Goal: Information Seeking & Learning: Learn about a topic

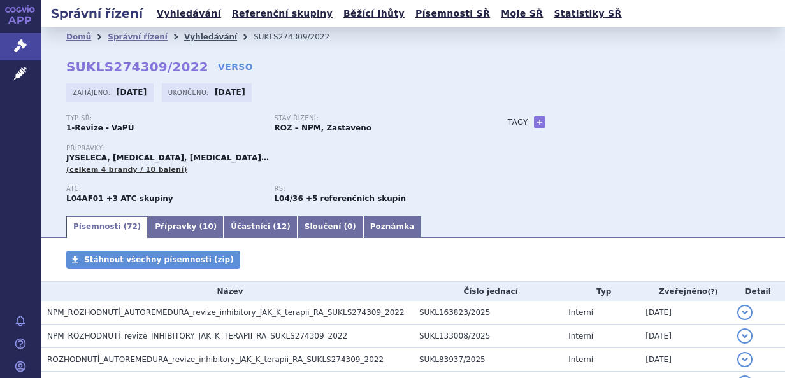
click at [192, 35] on link "Vyhledávání" at bounding box center [210, 36] width 53 height 9
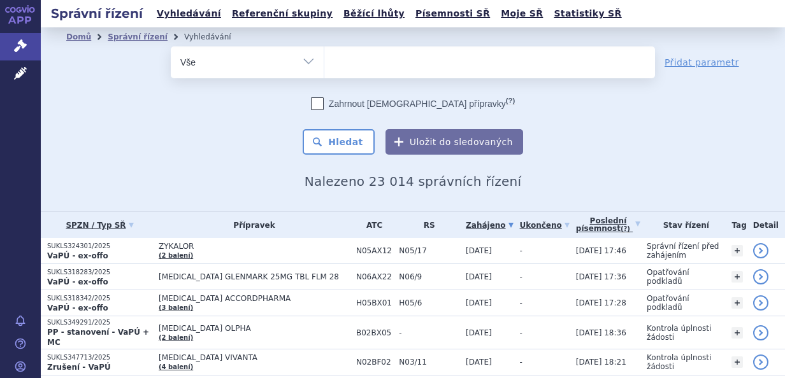
click at [361, 65] on ul at bounding box center [489, 60] width 331 height 27
click at [324, 65] on select at bounding box center [324, 62] width 1 height 32
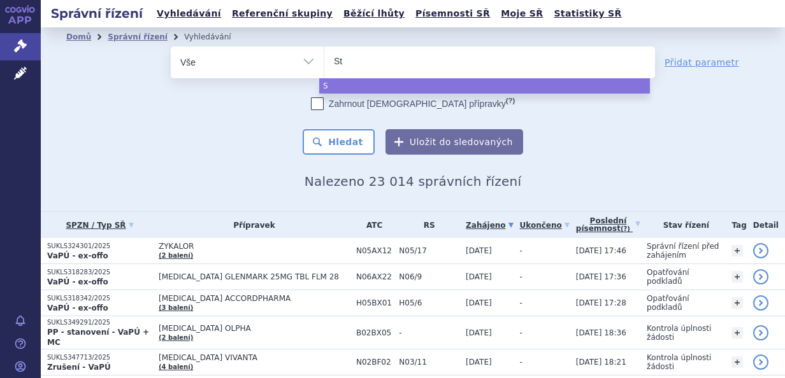
type input "Ste"
type input "Stela"
type input "Stelara"
select select "Stelara"
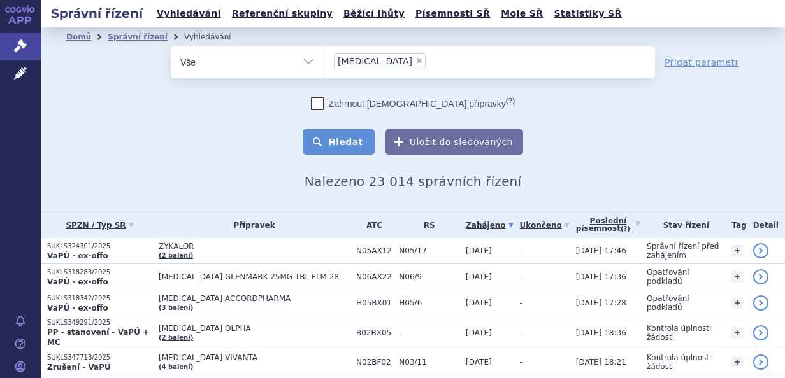
click at [345, 134] on button "Hledat" at bounding box center [339, 141] width 72 height 25
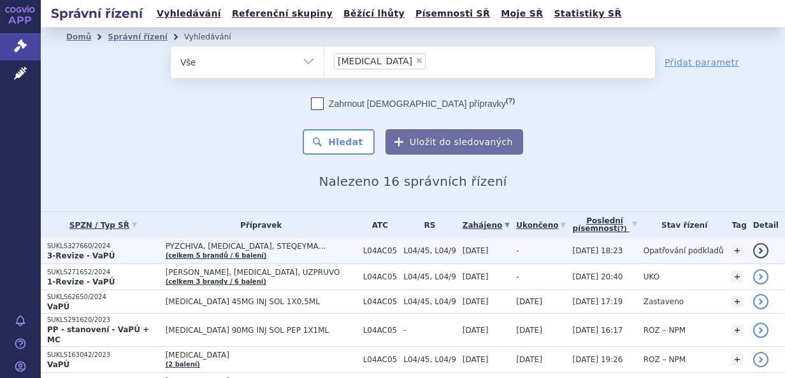
click at [283, 246] on span "PYZCHIVA, STELARA, STEQEYMA…" at bounding box center [261, 246] width 191 height 9
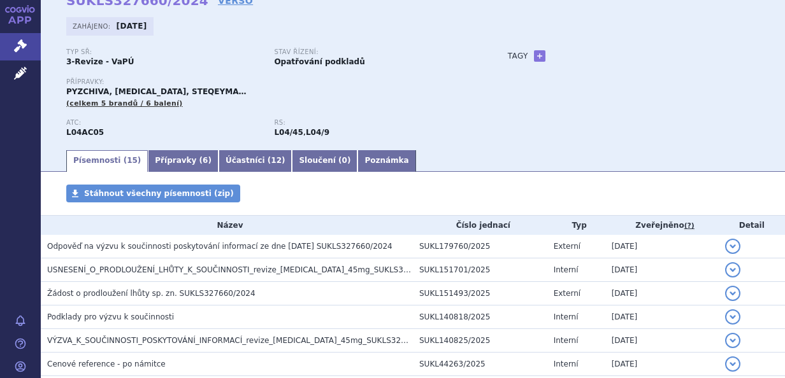
scroll to position [53, 0]
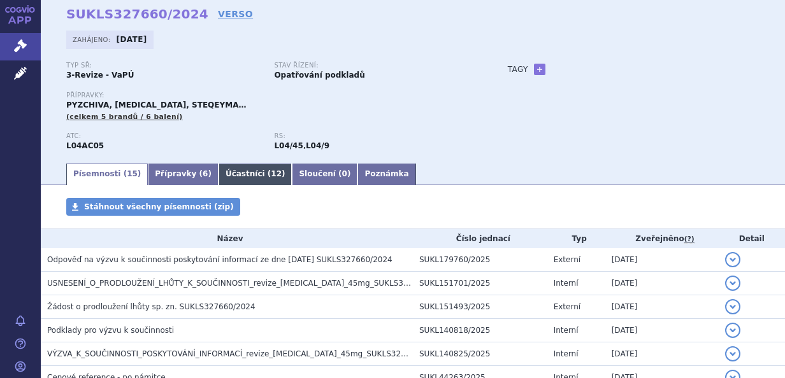
click at [218, 174] on link "Účastníci ( 12 )" at bounding box center [255, 175] width 74 height 22
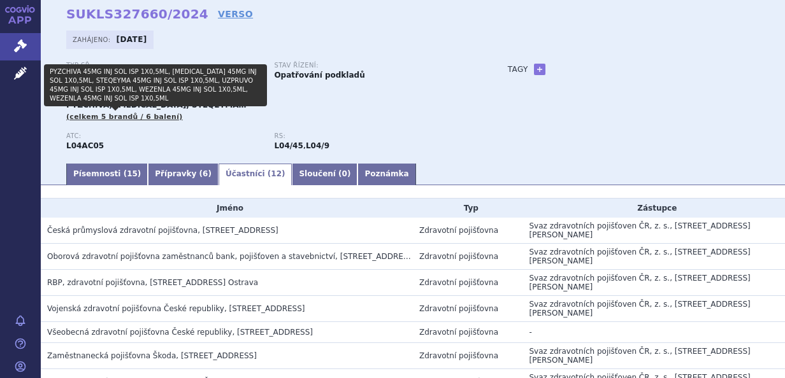
click at [109, 115] on span "(celkem 5 brandů / 6 balení)" at bounding box center [124, 117] width 117 height 8
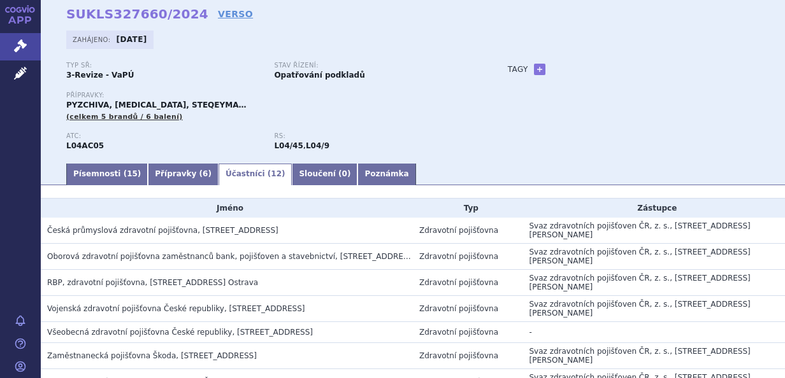
click at [120, 116] on span "(celkem 5 brandů / 6 balení)" at bounding box center [124, 117] width 117 height 8
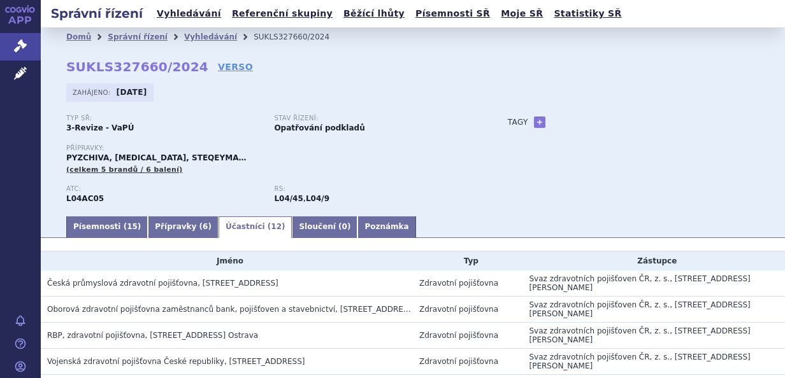
click at [149, 166] on span "(celkem 5 brandů / 6 balení)" at bounding box center [124, 170] width 117 height 8
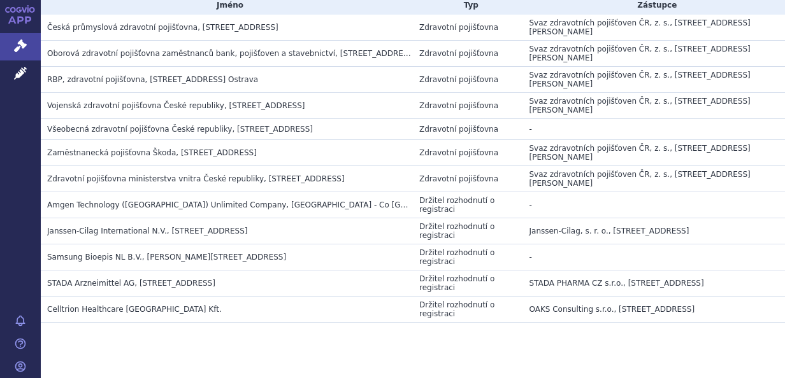
scroll to position [275, 0]
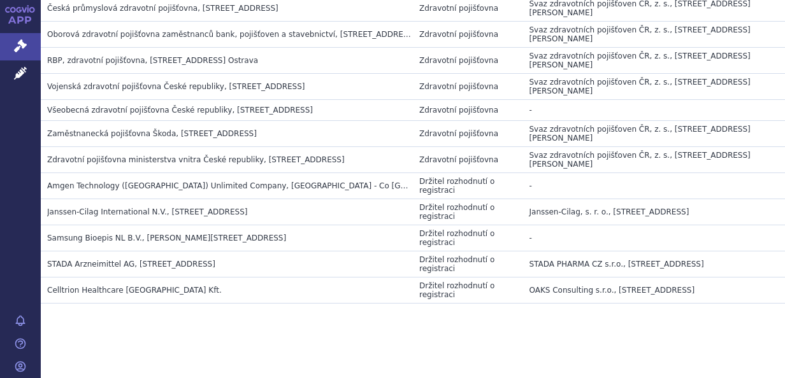
click at [187, 210] on span "Janssen-Cilag International N.V., Turnhoutseweg 30, Beerse, BE" at bounding box center [147, 212] width 200 height 9
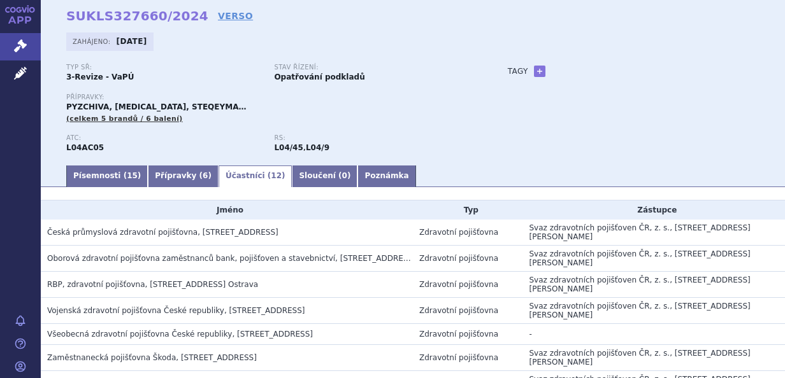
scroll to position [0, 0]
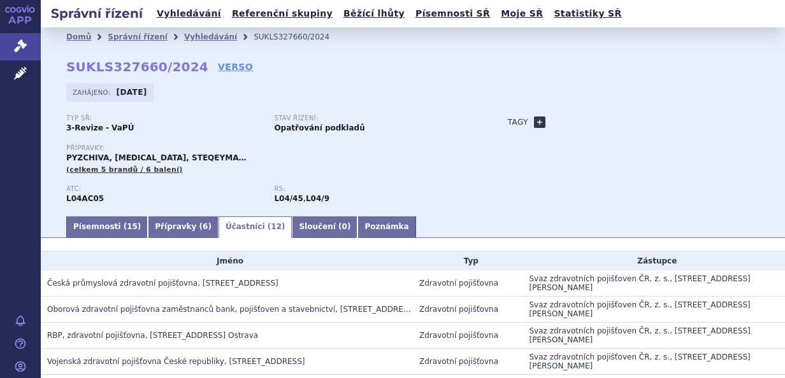
click at [534, 121] on link "+" at bounding box center [539, 122] width 11 height 11
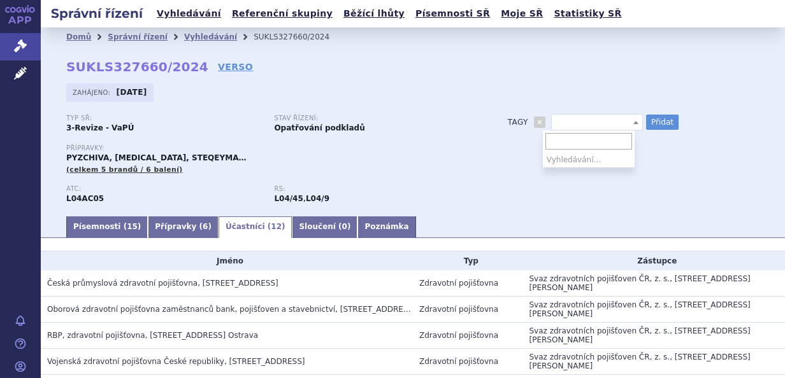
click at [571, 125] on span at bounding box center [597, 122] width 92 height 17
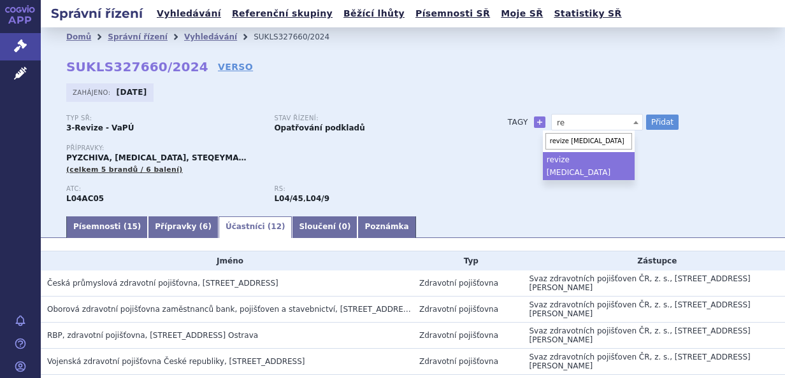
type input "revize ustekinumab"
select select "revize ustekinumab"
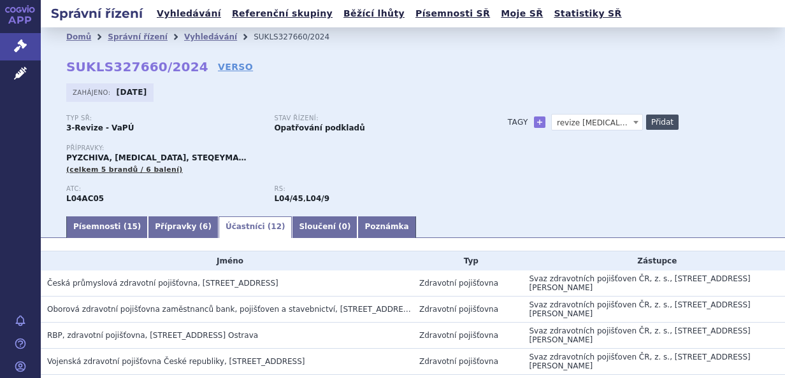
click at [655, 117] on button "Přidat" at bounding box center [662, 122] width 32 height 15
select select
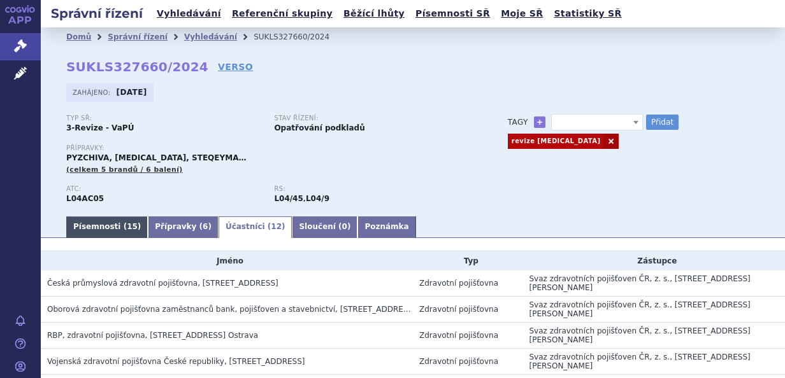
click at [103, 222] on link "Písemnosti ( 15 )" at bounding box center [107, 228] width 82 height 22
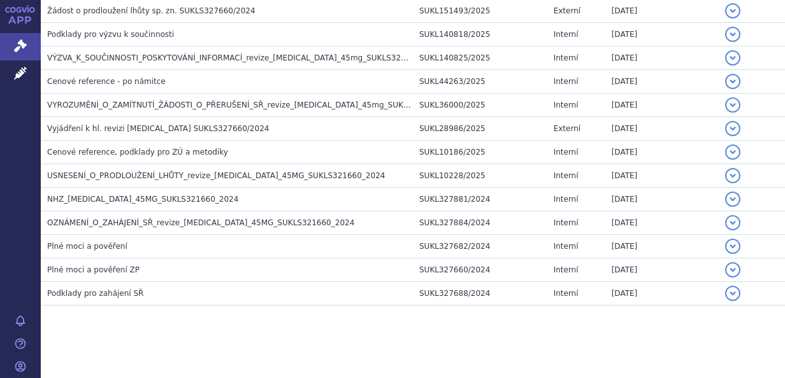
scroll to position [350, 0]
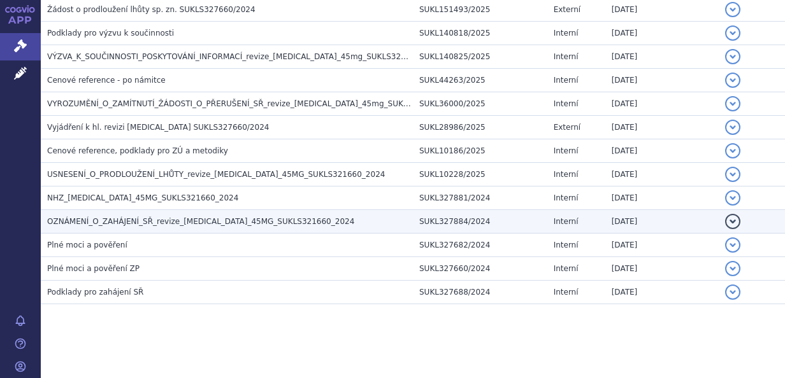
click at [261, 218] on span "OZNÁMENÍ_O_ZAHÁJENÍ_SŘ_revize_ustekinumab_45MG_SUKLS321660_2024" at bounding box center [200, 221] width 307 height 9
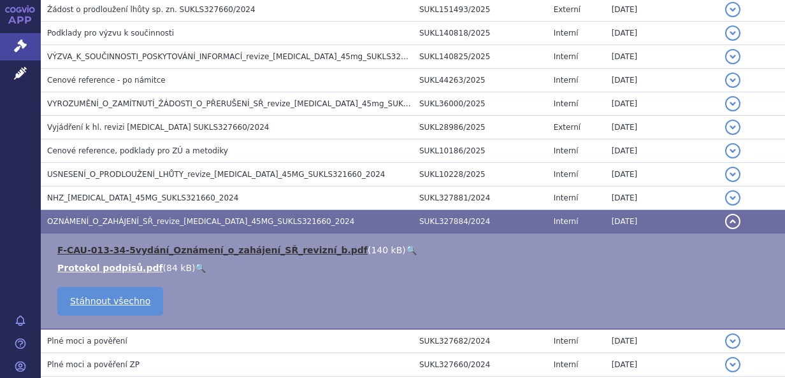
click at [219, 247] on link "F-CAU-013-34-5vydání_Oznámení_o_zahájení_SŘ_revizní_b.pdf" at bounding box center [212, 250] width 310 height 10
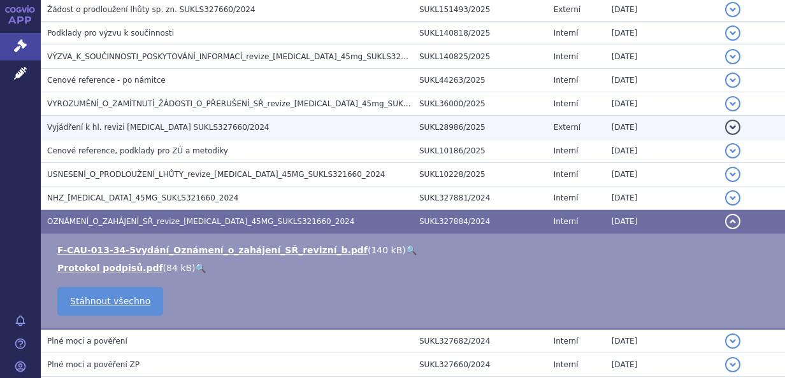
click at [289, 125] on h3 "Vyjádření k hl. revizi Stelara SUKLS327660/2024" at bounding box center [230, 127] width 366 height 13
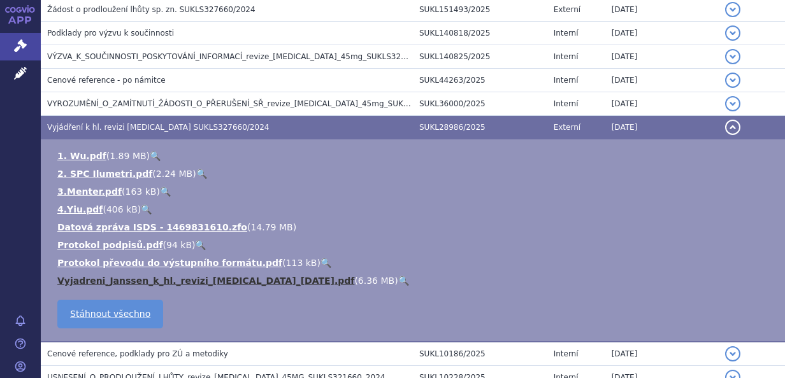
click at [207, 280] on link "Vyjadreni_Janssen_k_hl._revizi_STELARA_23.1.2025.pdf" at bounding box center [205, 281] width 297 height 10
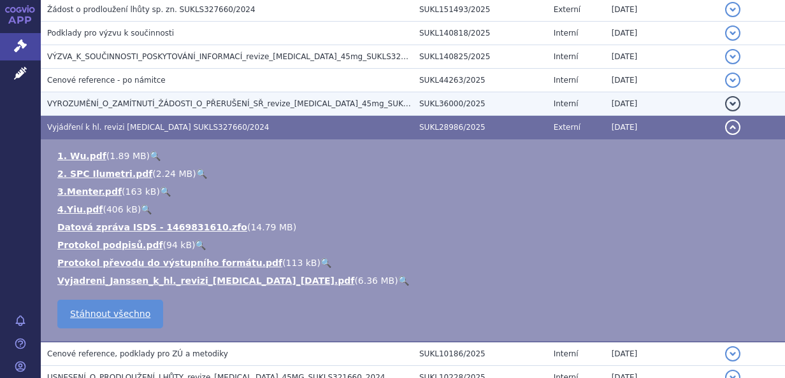
click at [207, 101] on span "VYROZUMĚNÍ_O_ZAMÍTNUTÍ_ŽÁDOSTI_O_PŘERUŠENÍ_SŘ_revize_ustekinumab_45mg_SUKLS3276…" at bounding box center [255, 103] width 417 height 9
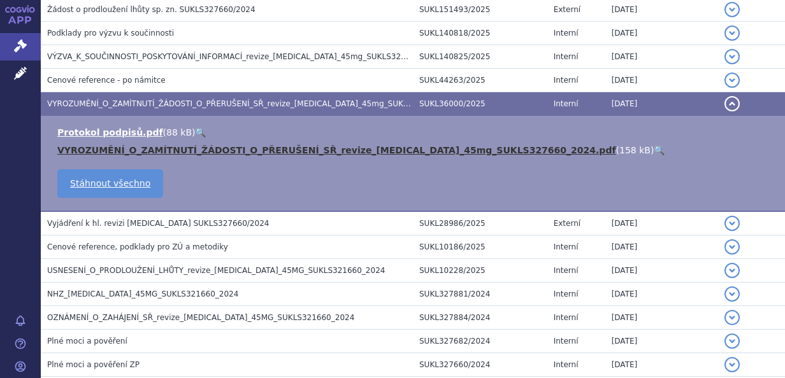
click at [288, 147] on link "VYROZUMĚNÍ_O_ZAMÍTNUTÍ_ŽÁDOSTI_O_PŘERUŠENÍ_SŘ_revize_ustekinumab_45mg_SUKLS3276…" at bounding box center [336, 150] width 559 height 10
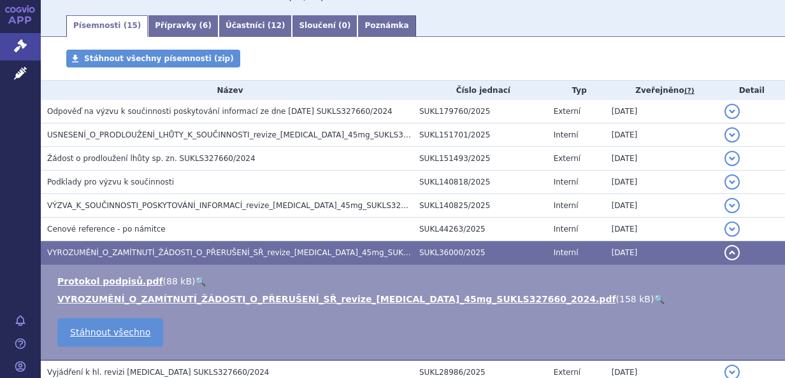
scroll to position [201, 0]
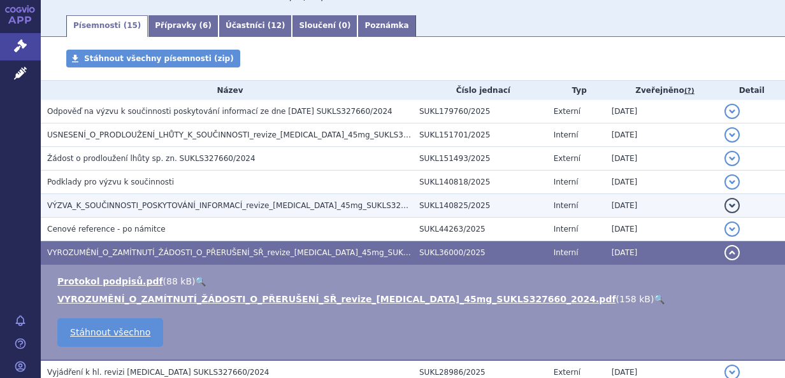
click at [320, 201] on span "VÝZVA_K_SOUČINNOSTI_POSKYTOVÁNÍ_INFORMACÍ_revize_ustekinumab_45mg_SUKLS327660_2…" at bounding box center [245, 205] width 396 height 9
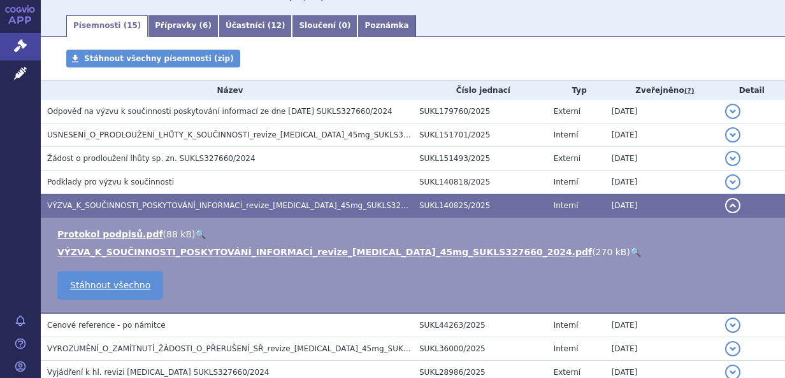
click at [359, 206] on span "VÝZVA_K_SOUČINNOSTI_POSKYTOVÁNÍ_INFORMACÍ_revize_ustekinumab_45mg_SUKLS327660_2…" at bounding box center [245, 205] width 396 height 9
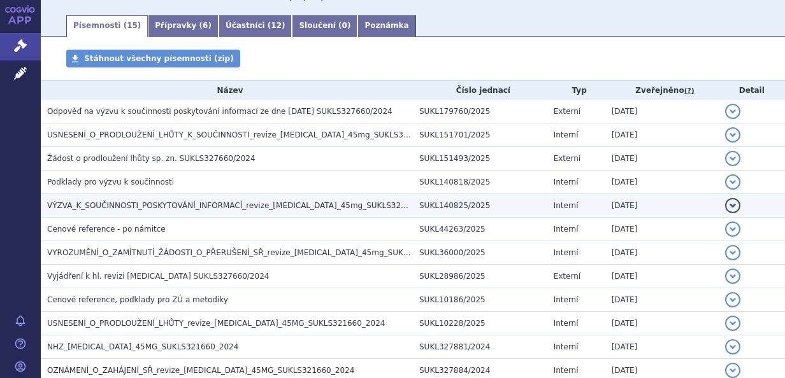
click at [348, 204] on span "VÝZVA_K_SOUČINNOSTI_POSKYTOVÁNÍ_INFORMACÍ_revize_ustekinumab_45mg_SUKLS327660_2…" at bounding box center [245, 205] width 396 height 9
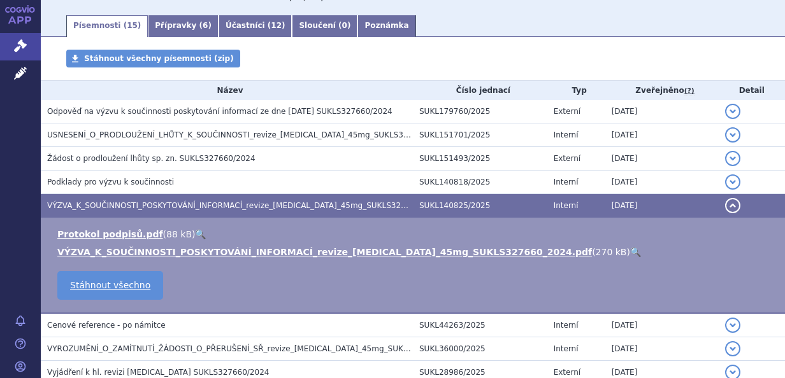
click at [381, 257] on link "VÝZVA_K_SOUČINNOSTI_POSKYTOVÁNÍ_INFORMACÍ_revize_ustekinumab_45mg_SUKLS327660_2…" at bounding box center [324, 252] width 534 height 10
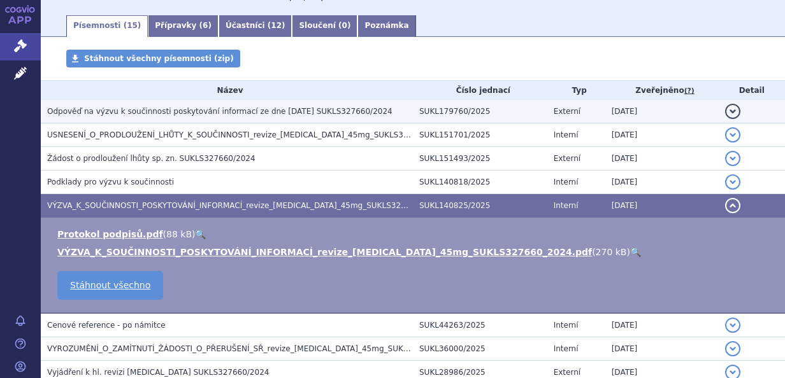
click at [199, 116] on span "Odpověď na výzvu k součinnosti poskytování informací ze dne 17. 4. 2025 SUKLS32…" at bounding box center [219, 111] width 345 height 9
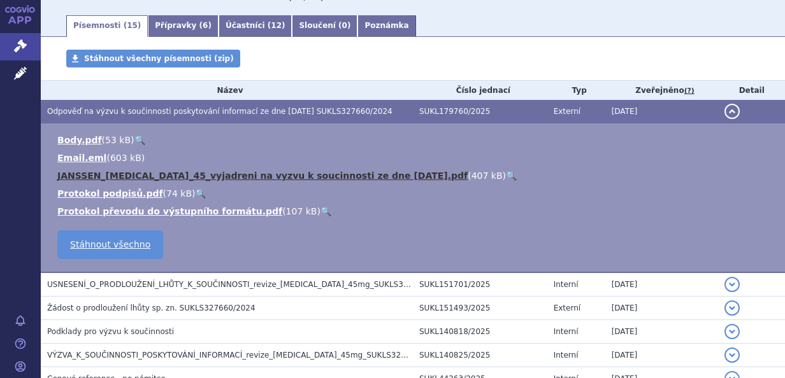
click at [244, 180] on link "JANSSEN_Stelara_45_vyjadreni na vyzvu k soucinnosti ze dne 17. 4. 2025.pdf" at bounding box center [262, 176] width 410 height 10
